Goal: Task Accomplishment & Management: Manage account settings

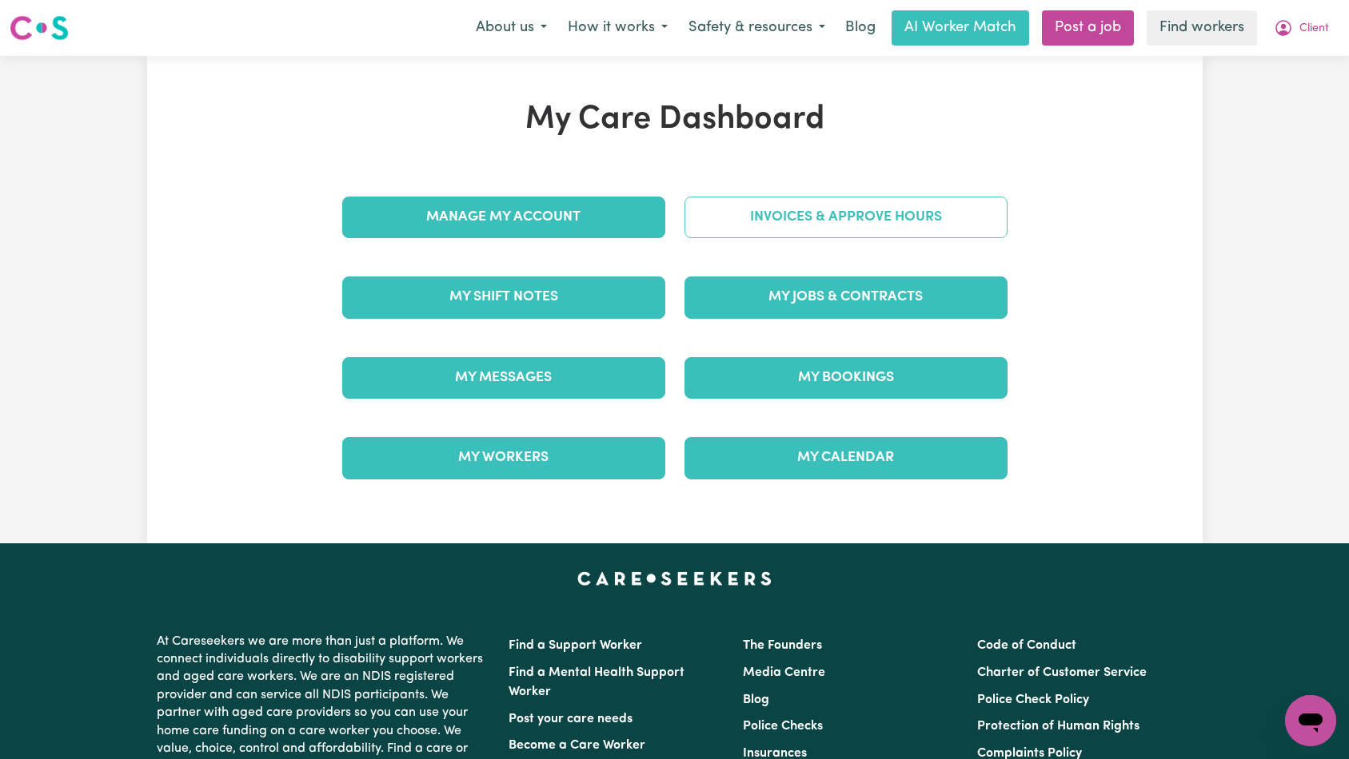
drag, startPoint x: 895, startPoint y: 239, endPoint x: 894, endPoint y: 222, distance: 16.9
click at [895, 239] on div "Invoices & Approve Hours" at bounding box center [846, 217] width 342 height 80
click at [894, 222] on link "Invoices & Approve Hours" at bounding box center [845, 218] width 323 height 42
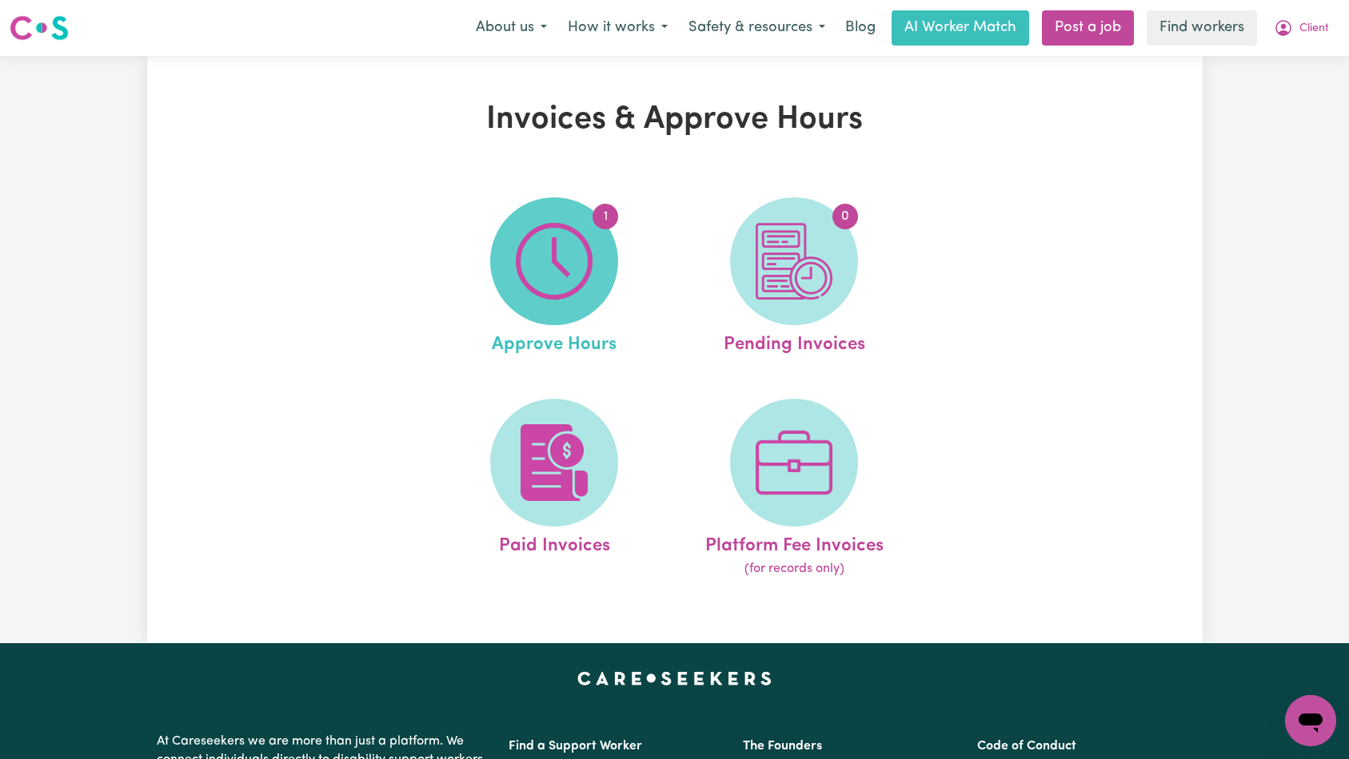
click at [589, 251] on img at bounding box center [554, 261] width 77 height 77
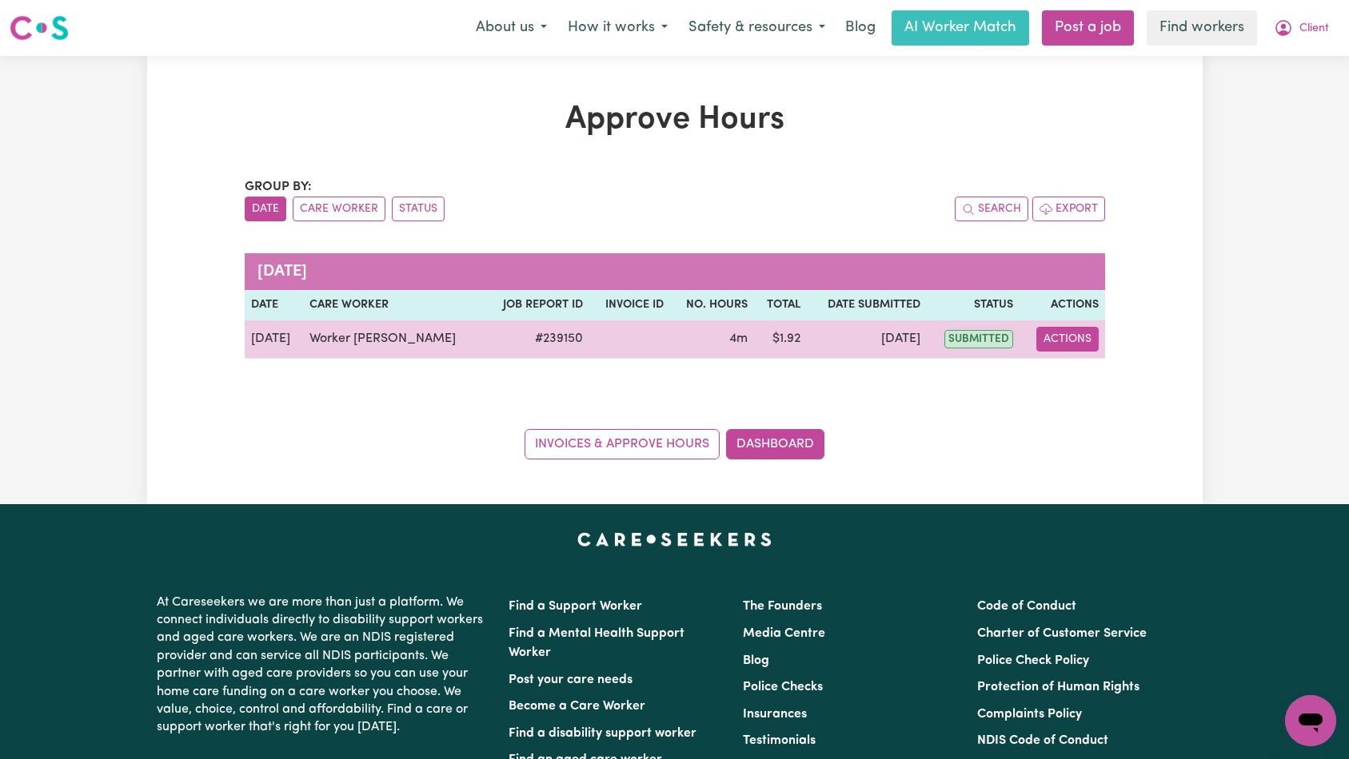
click at [1078, 341] on button "Actions" at bounding box center [1067, 339] width 62 height 25
click at [1098, 371] on link "View Job Report" at bounding box center [1112, 377] width 137 height 32
select select "pm"
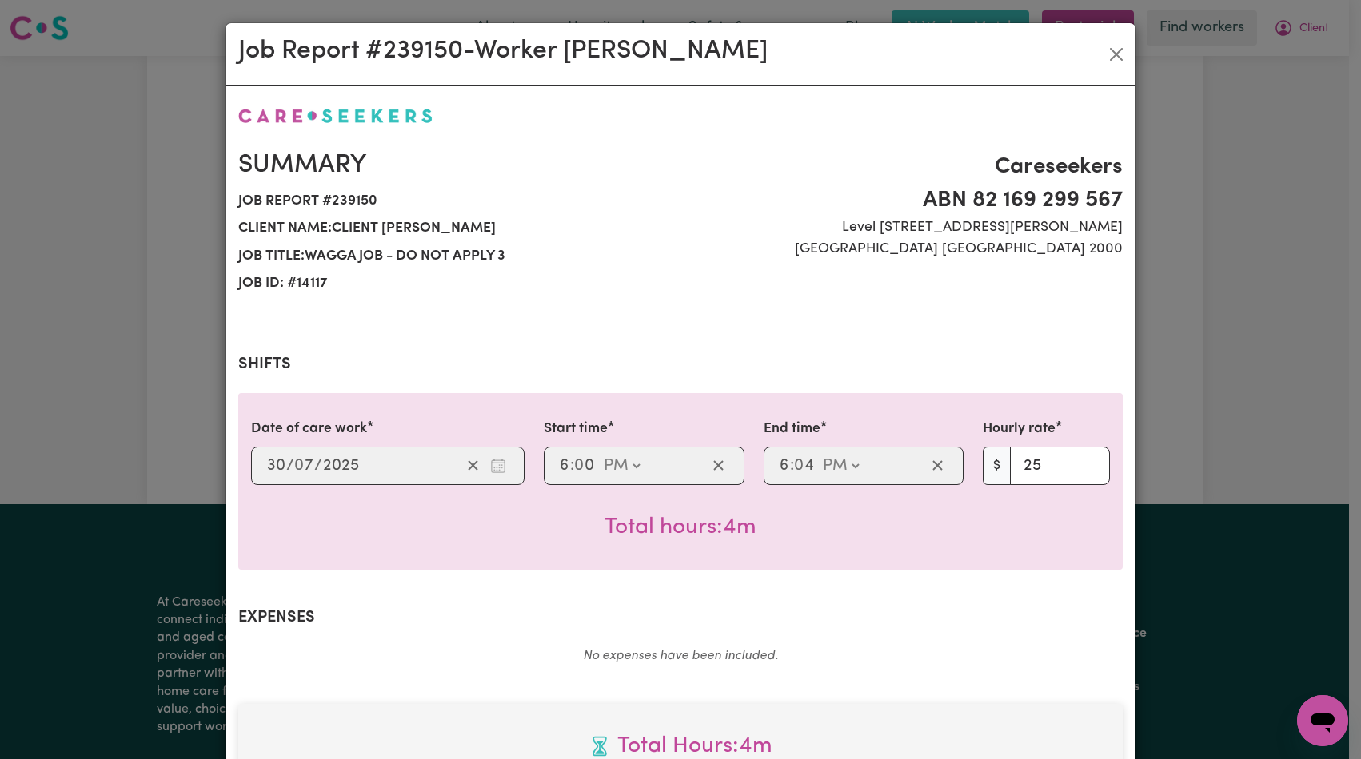
scroll to position [472, 0]
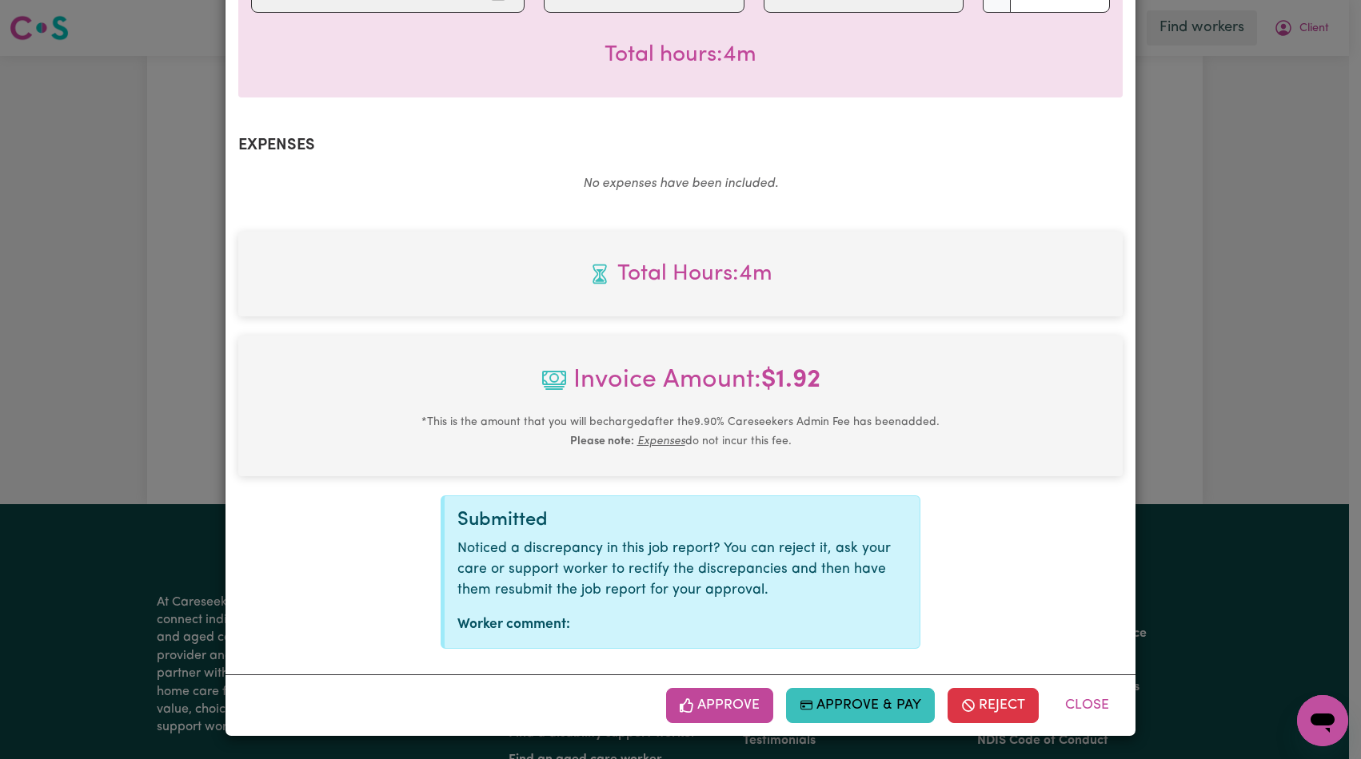
click at [716, 703] on button "Approve" at bounding box center [719, 705] width 107 height 35
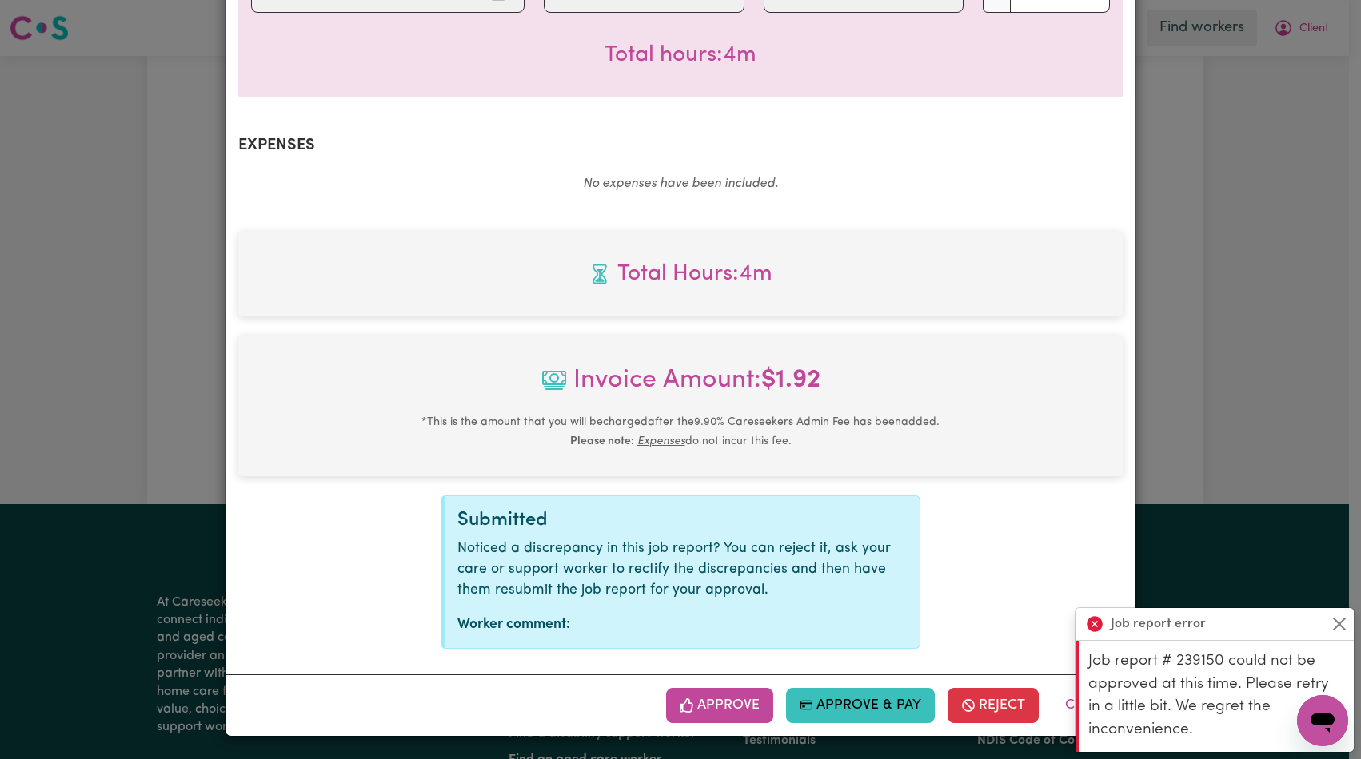
click at [719, 703] on button "Approve" at bounding box center [719, 705] width 107 height 35
